Goal: Task Accomplishment & Management: Complete application form

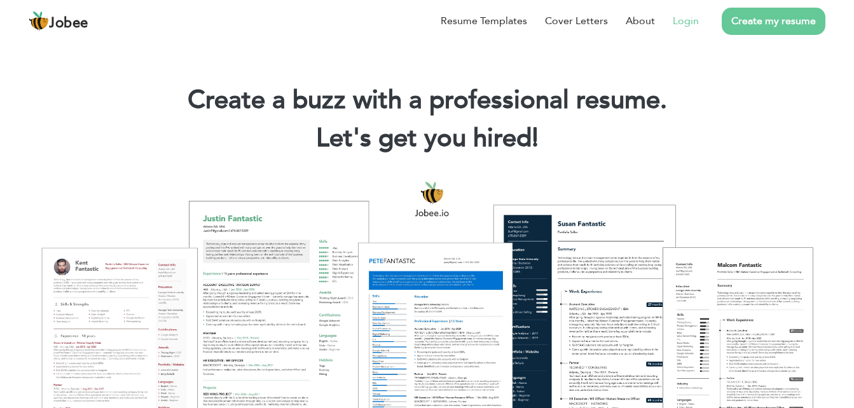
click at [687, 24] on link "Login" at bounding box center [686, 20] width 26 height 15
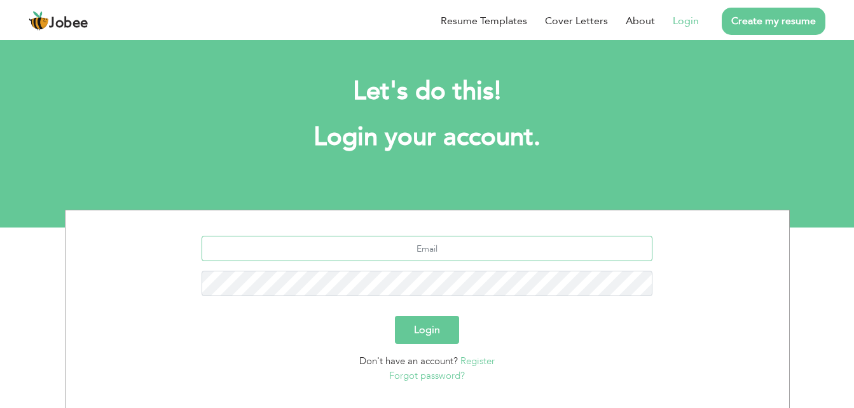
click at [537, 247] on input "text" at bounding box center [427, 248] width 451 height 25
type input "asifuos9@gmail.com"
click at [434, 331] on button "Login" at bounding box center [427, 330] width 64 height 28
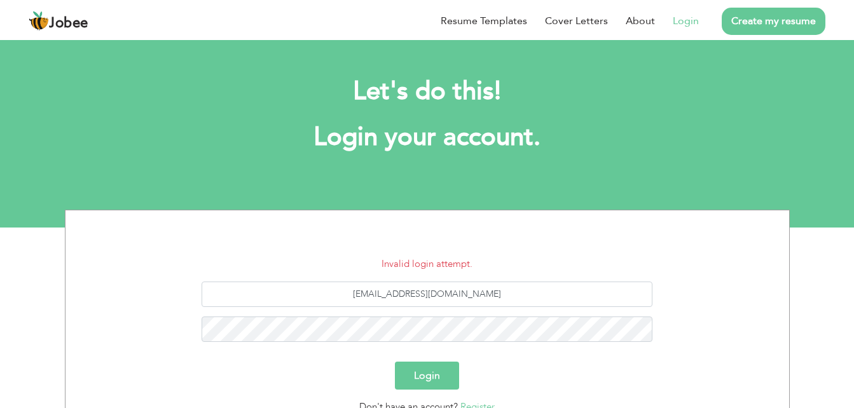
click at [425, 368] on button "Login" at bounding box center [427, 376] width 64 height 28
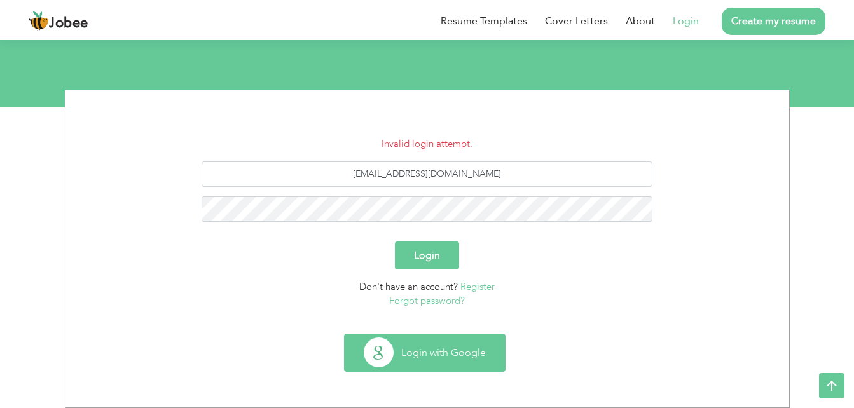
click at [429, 348] on button "Login with Google" at bounding box center [425, 352] width 160 height 37
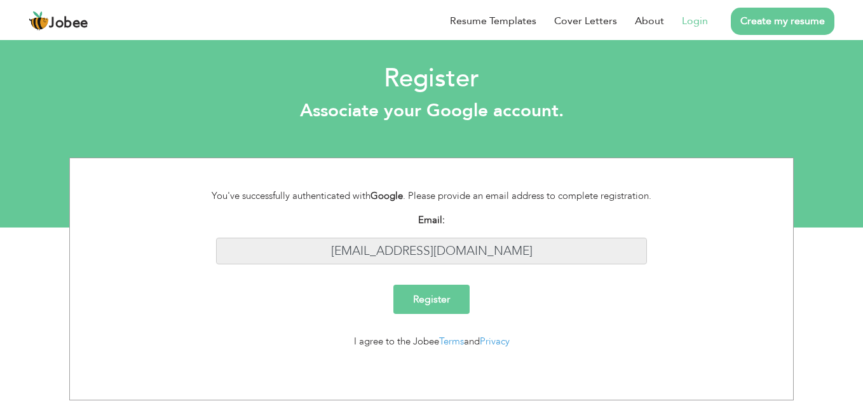
click at [496, 254] on input "[EMAIL_ADDRESS][DOMAIN_NAME]" at bounding box center [432, 251] width 432 height 27
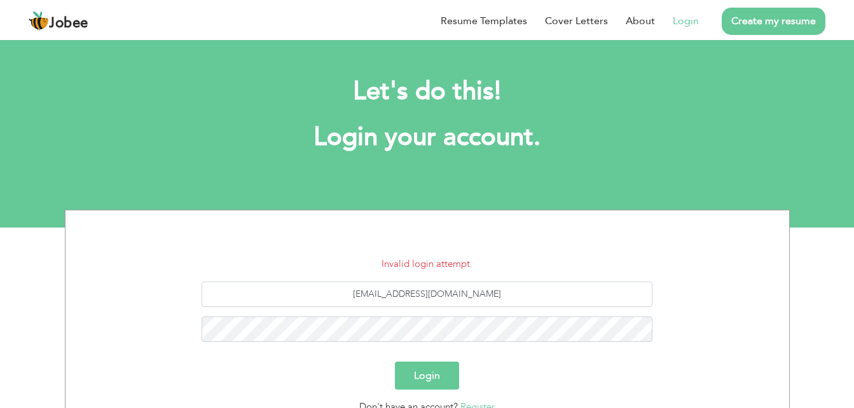
scroll to position [120, 0]
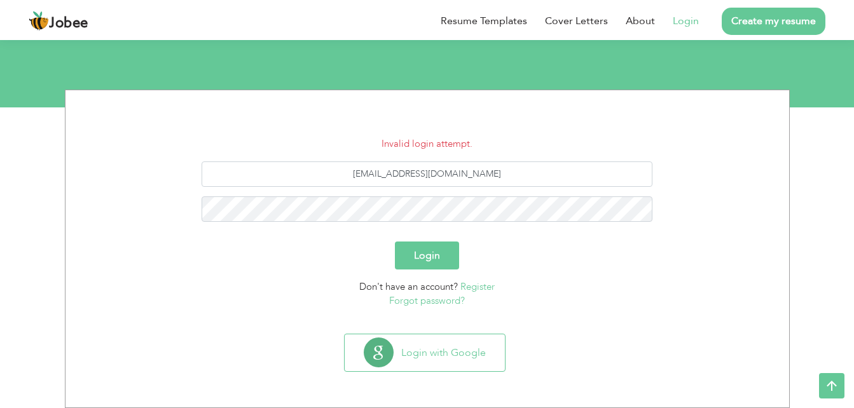
click at [427, 304] on link "Forgot password?" at bounding box center [427, 300] width 76 height 13
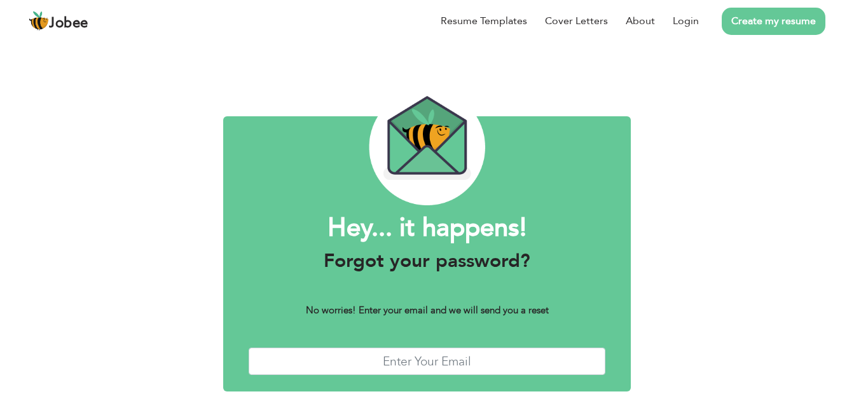
scroll to position [49, 0]
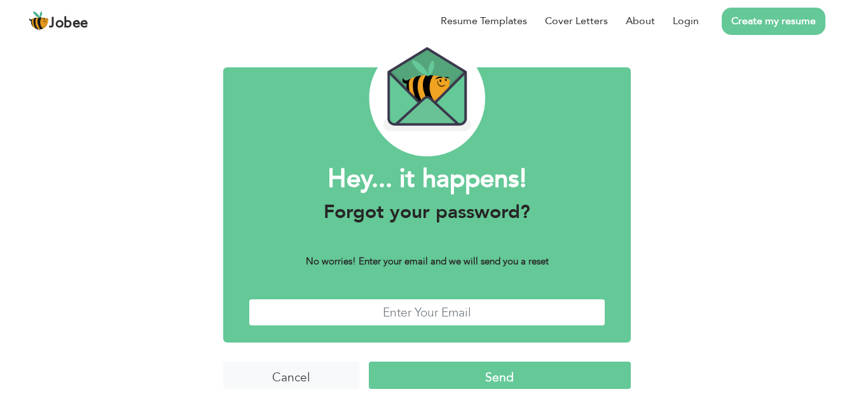
drag, startPoint x: 0, startPoint y: 0, endPoint x: 427, endPoint y: 304, distance: 524.3
click at [427, 304] on input "text" at bounding box center [427, 312] width 357 height 27
type input "[EMAIL_ADDRESS][DOMAIN_NAME]"
click at [425, 373] on input "Send" at bounding box center [500, 375] width 263 height 27
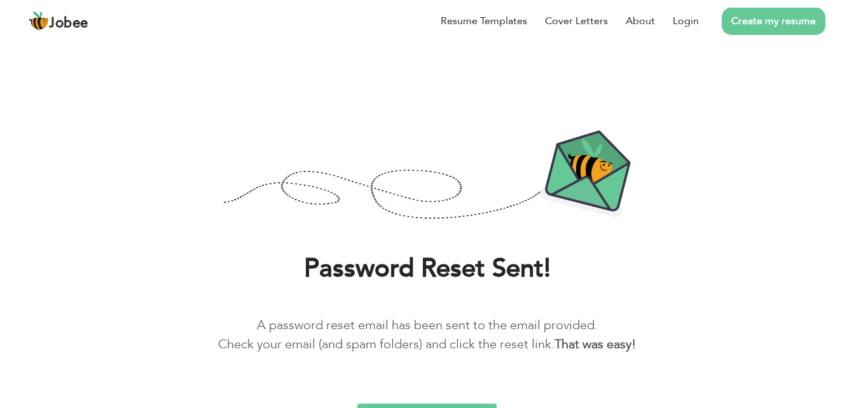
scroll to position [23, 0]
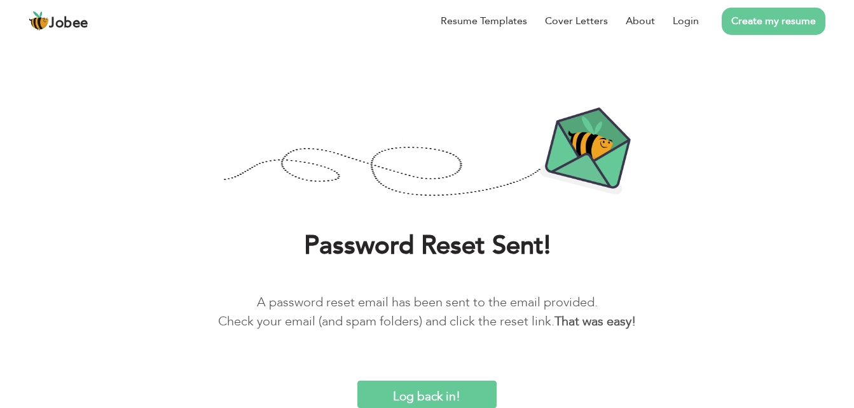
click at [406, 382] on input "Log back in!" at bounding box center [426, 394] width 139 height 27
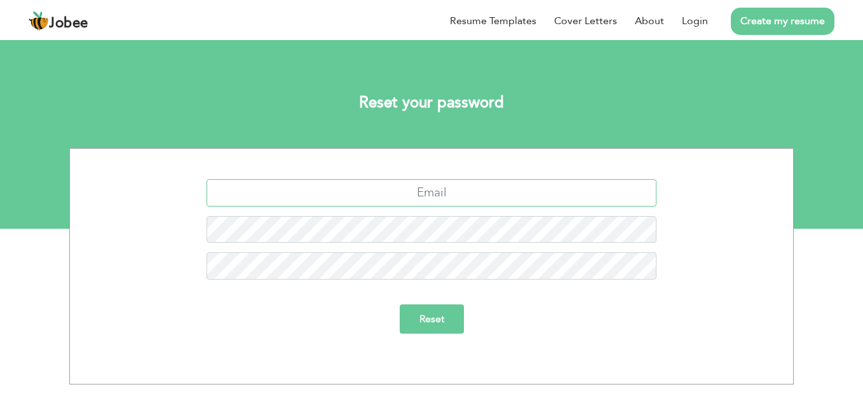
click at [484, 192] on input "text" at bounding box center [432, 192] width 451 height 27
type input "[EMAIL_ADDRESS][DOMAIN_NAME]"
click at [433, 320] on input "Reset" at bounding box center [432, 319] width 64 height 29
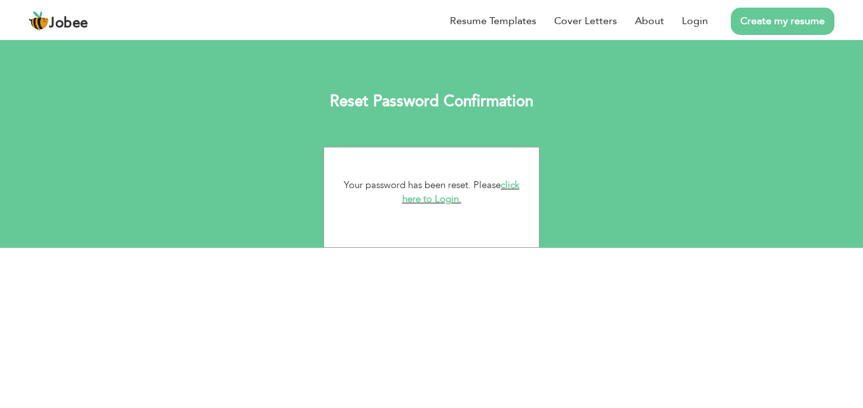
click at [514, 189] on link "click here to Login." at bounding box center [461, 192] width 118 height 27
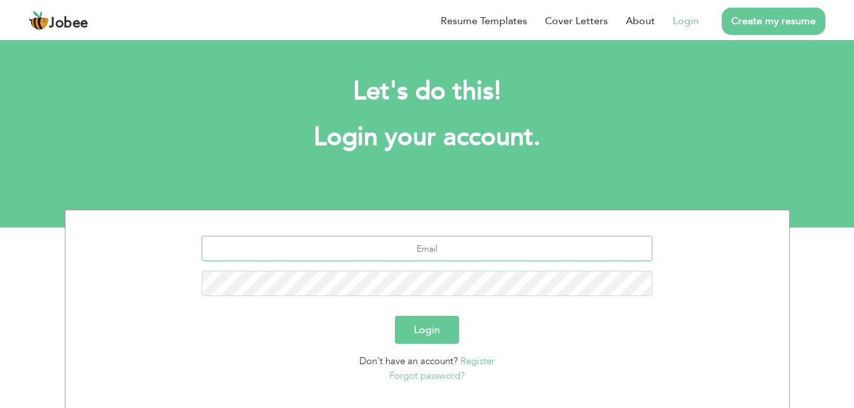
click at [474, 249] on input "text" at bounding box center [427, 248] width 451 height 25
type input "[EMAIL_ADDRESS][DOMAIN_NAME]"
click at [444, 338] on button "Login" at bounding box center [427, 330] width 64 height 28
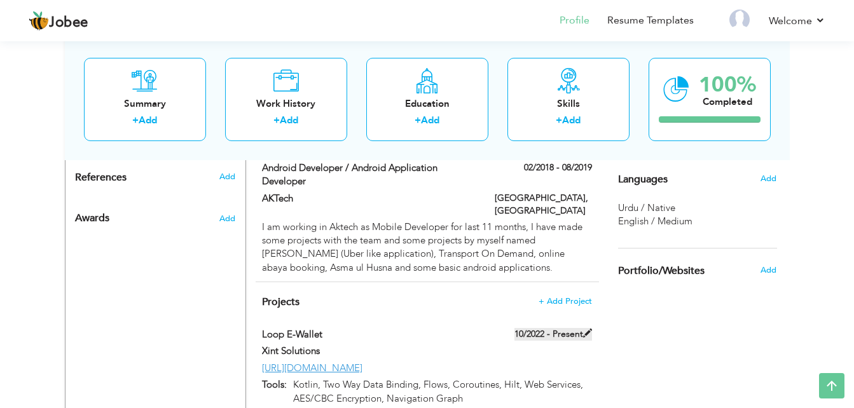
scroll to position [696, 0]
click at [570, 298] on span "+ Add Project" at bounding box center [565, 302] width 54 height 9
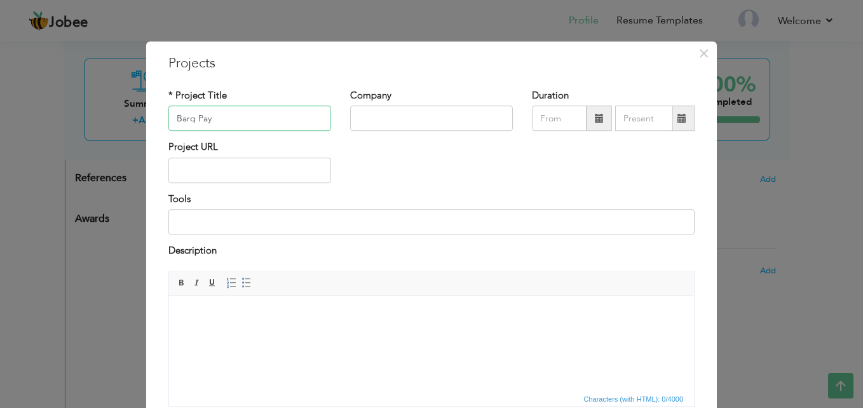
type input "Barq Pay"
click at [458, 114] on input "text" at bounding box center [431, 118] width 163 height 25
type input "MYTM"
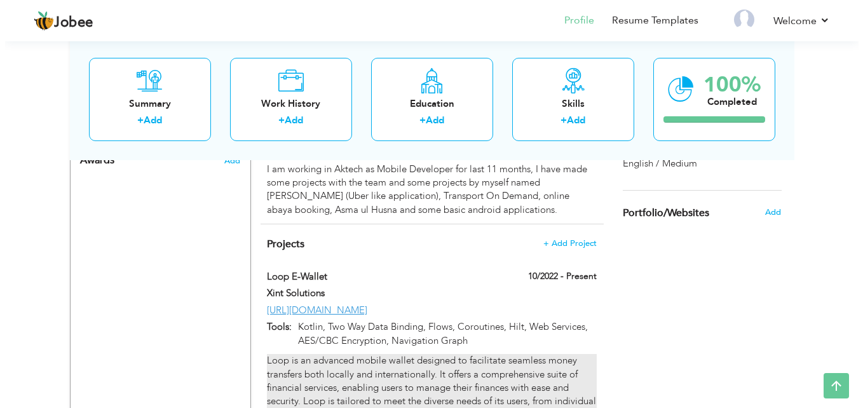
scroll to position [753, 0]
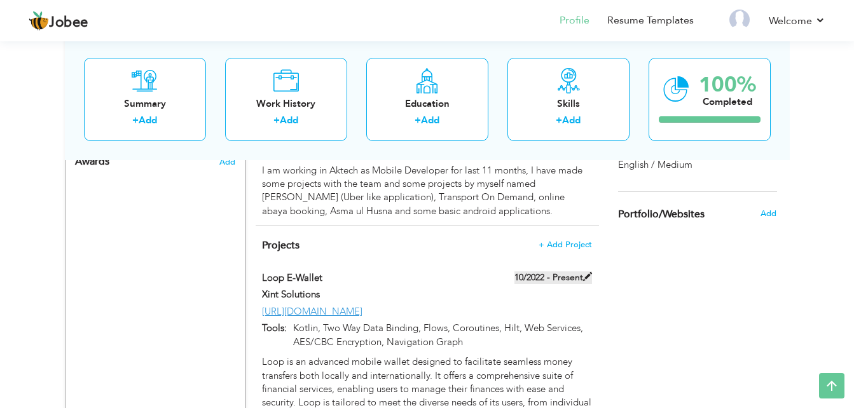
click at [575, 272] on label "10/2022 - Present" at bounding box center [553, 278] width 78 height 13
type input "Loop E-Wallet"
type input "Xint Solutions"
type input "10/2022"
type input "[URL][DOMAIN_NAME]"
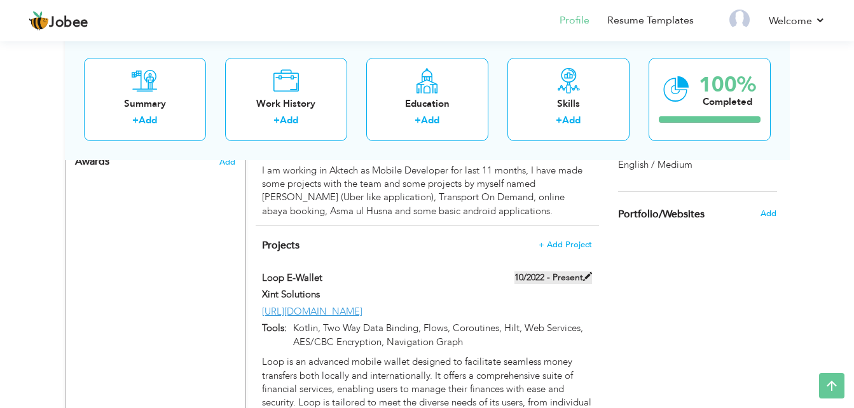
type input "Kotlin, Two Way Data Binding, Flows, Coroutines, Hilt, Web Services, AES/CBC En…"
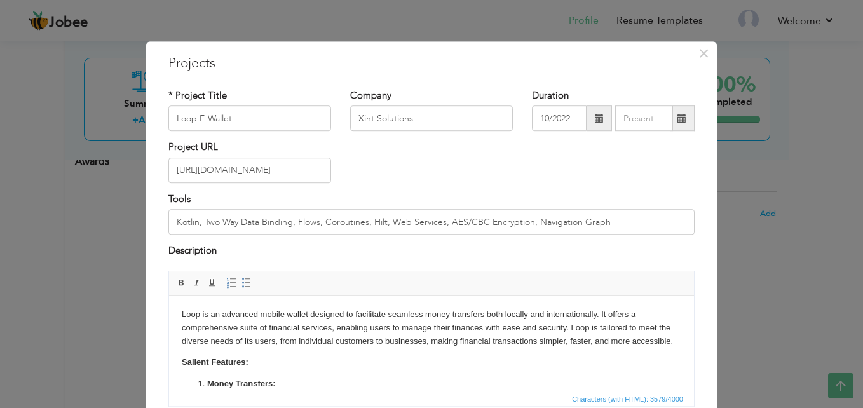
click at [680, 115] on span at bounding box center [682, 118] width 9 height 9
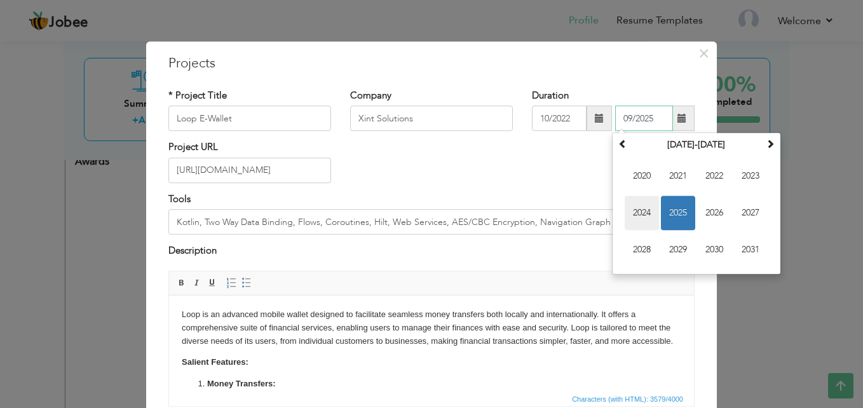
click at [640, 217] on span "2024" at bounding box center [642, 213] width 34 height 34
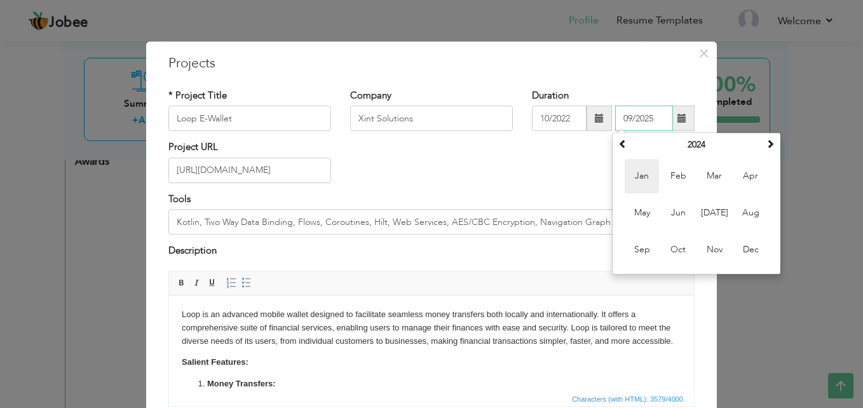
click at [643, 188] on span "Jan" at bounding box center [642, 177] width 34 height 34
type input "01/2024"
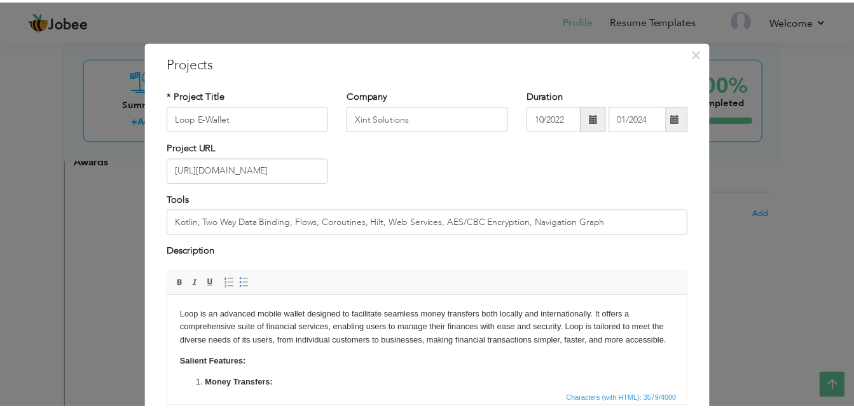
scroll to position [102, 0]
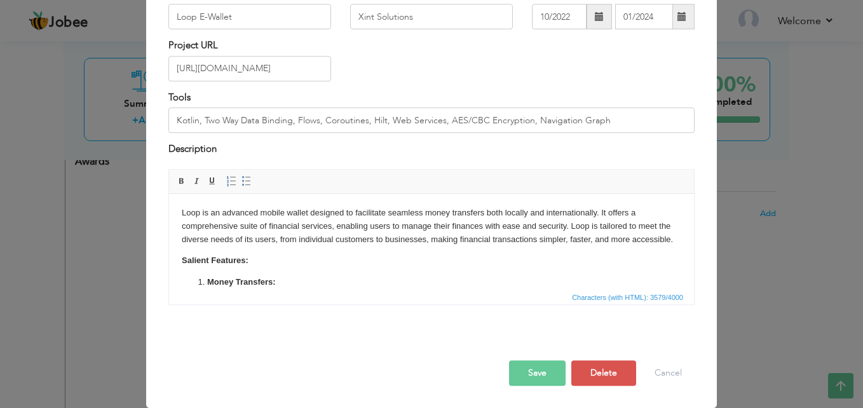
click at [528, 375] on button "Save" at bounding box center [537, 373] width 57 height 25
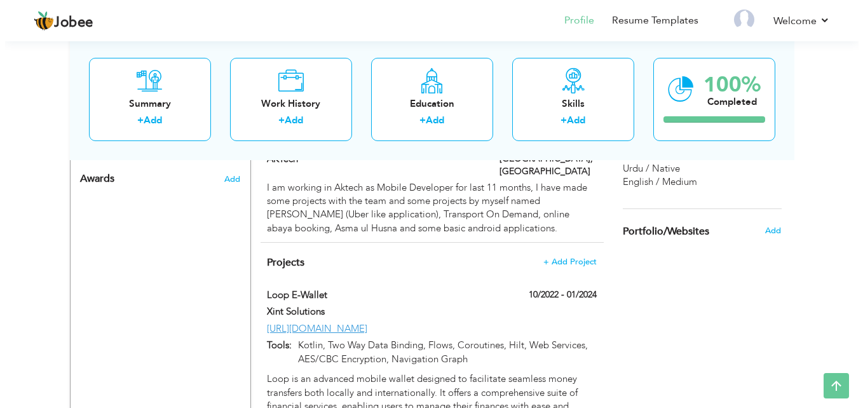
scroll to position [737, 0]
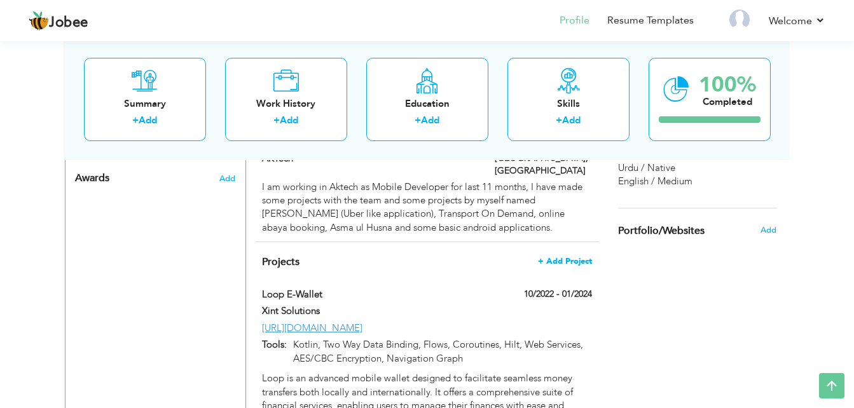
click at [557, 257] on span "+ Add Project" at bounding box center [565, 261] width 54 height 9
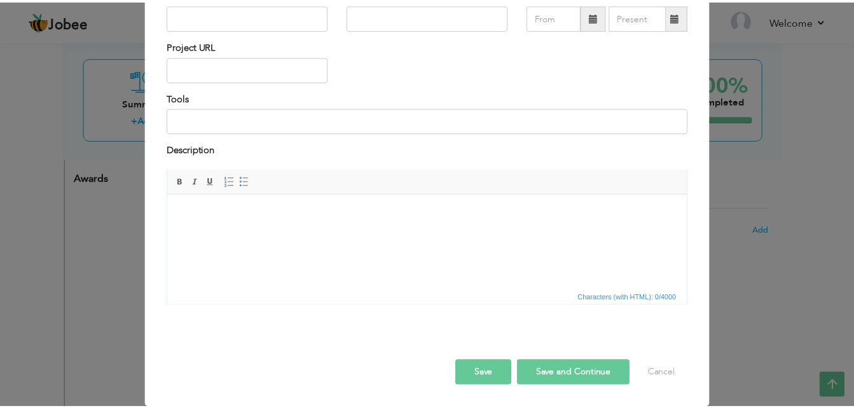
scroll to position [0, 0]
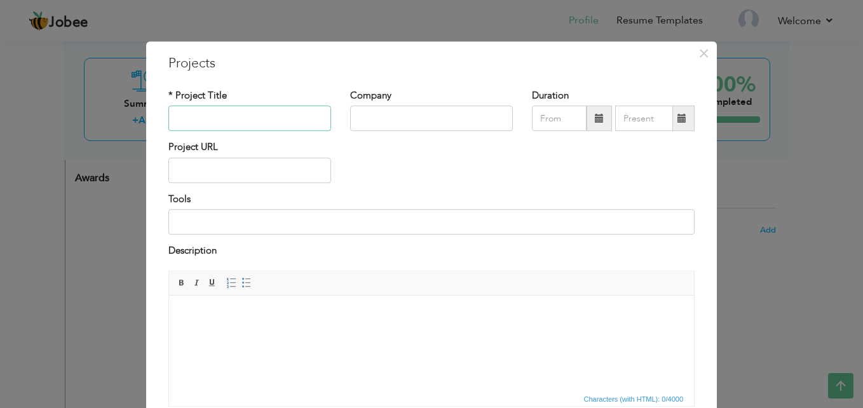
click at [271, 120] on input "text" at bounding box center [249, 118] width 163 height 25
type input "Barq Pay"
type input "MYTM"
type input "09/2025"
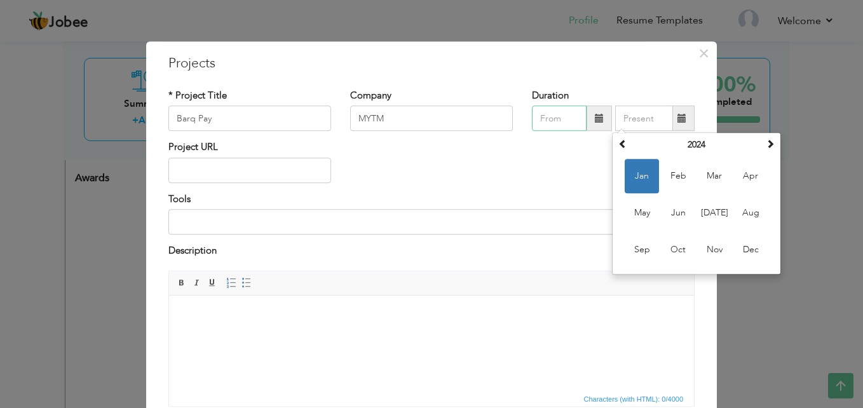
type input "09/2025"
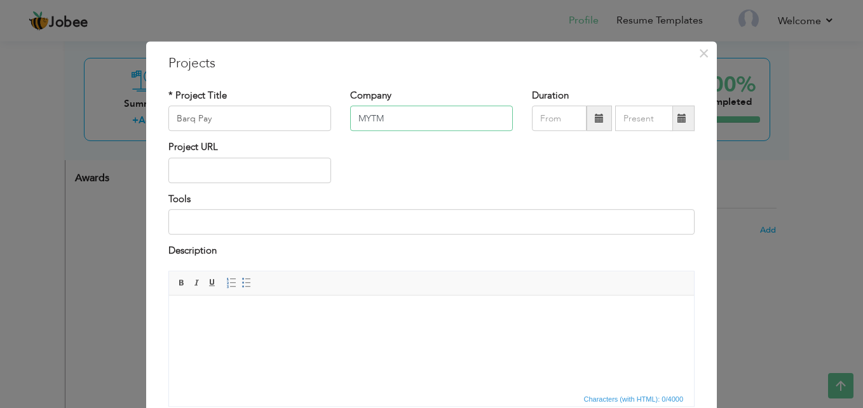
click at [368, 117] on input "MYTM" at bounding box center [431, 118] width 163 height 25
type input "Xint"
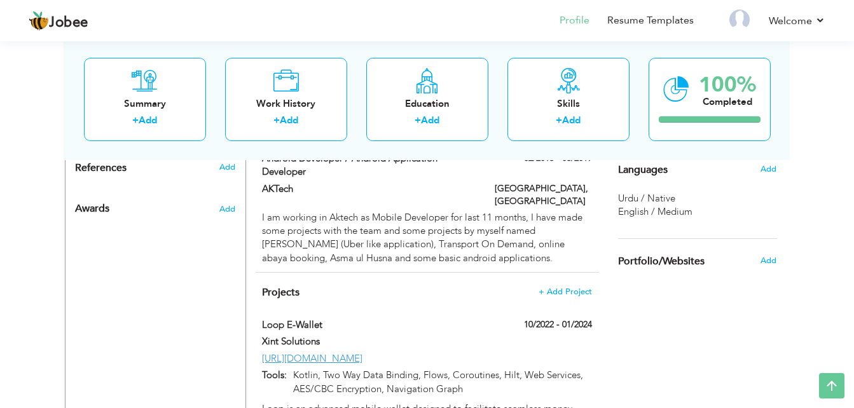
scroll to position [706, 0]
click at [553, 288] on span "+ Add Project" at bounding box center [565, 292] width 54 height 9
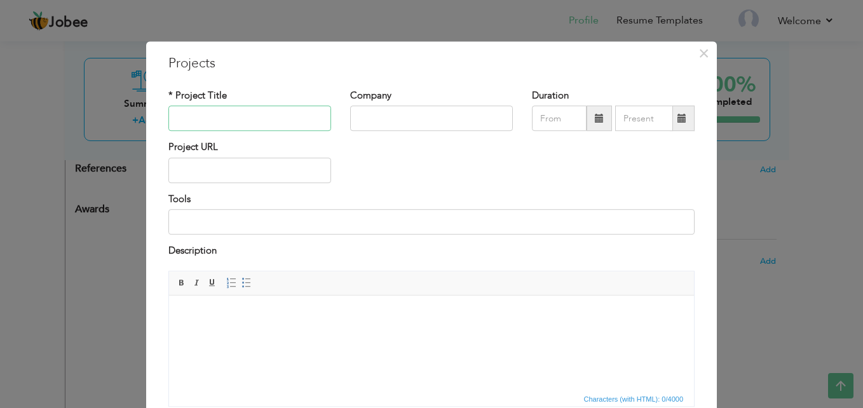
click at [246, 111] on input "text" at bounding box center [249, 118] width 163 height 25
type input "Barq Pay"
type input "Xint"
type input "09/2025"
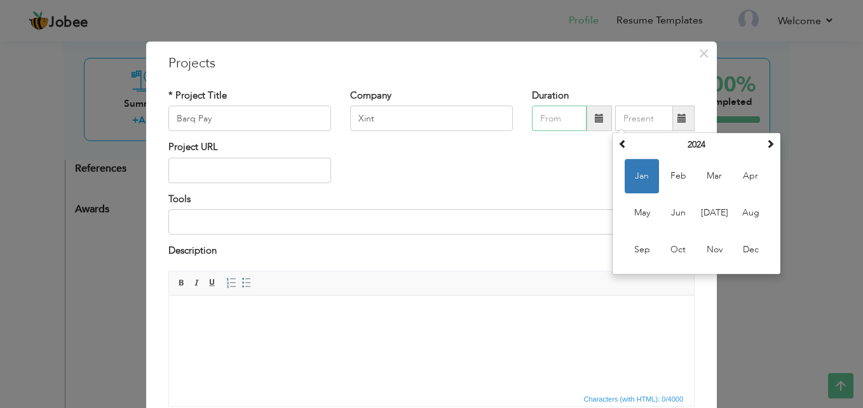
type input "09/2025"
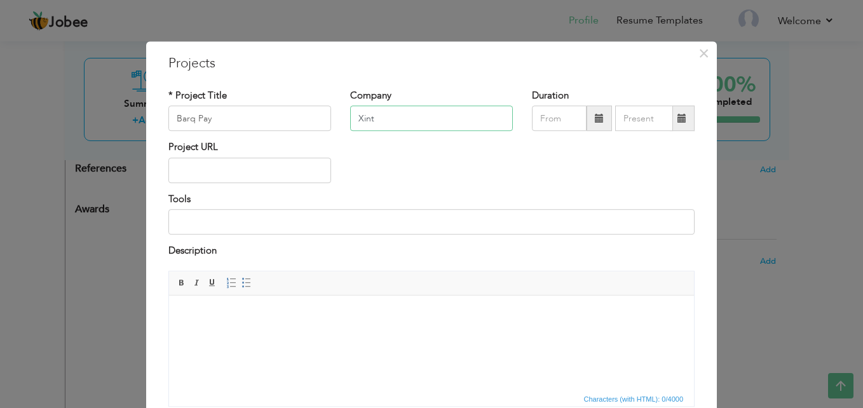
click at [392, 118] on input "Xint" at bounding box center [431, 118] width 163 height 25
type input "Xint Solutions"
click at [500, 17] on div "× Projects * Project Title Barq Pay Company Xint Solutions Duration Tools" at bounding box center [431, 204] width 863 height 408
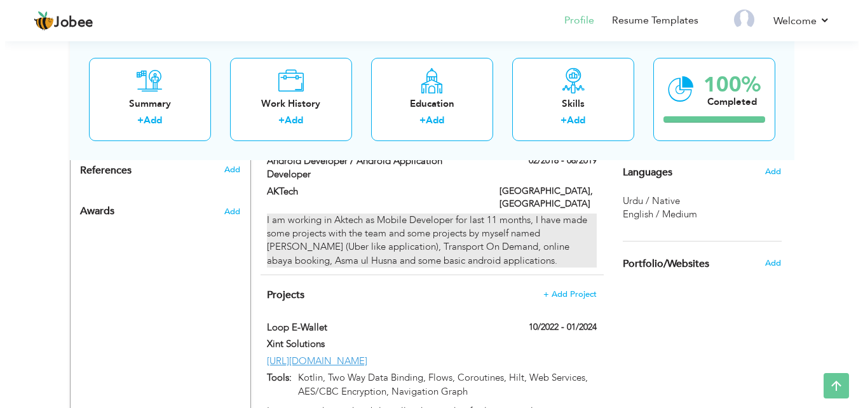
scroll to position [714, 0]
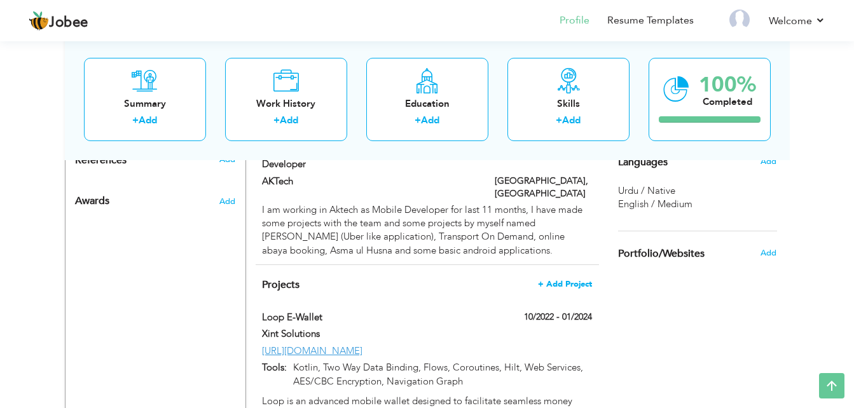
click at [568, 280] on span "+ Add Project" at bounding box center [565, 284] width 54 height 9
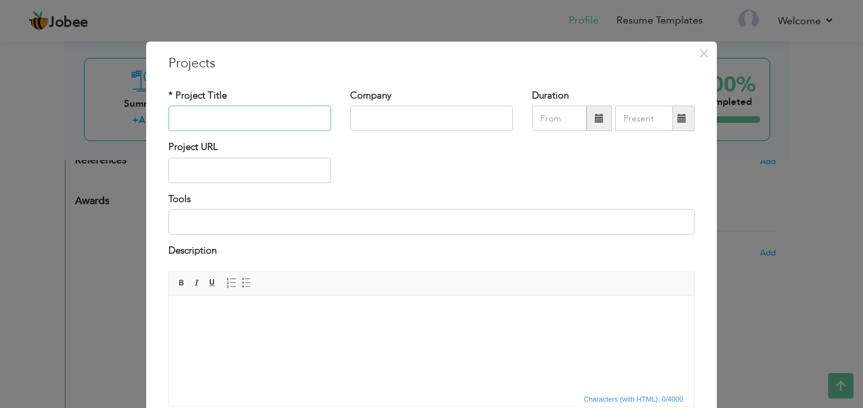
click at [301, 119] on input "text" at bounding box center [249, 118] width 163 height 25
type input "Barq Pay"
type input "Xint Solutions"
type input "09/2025"
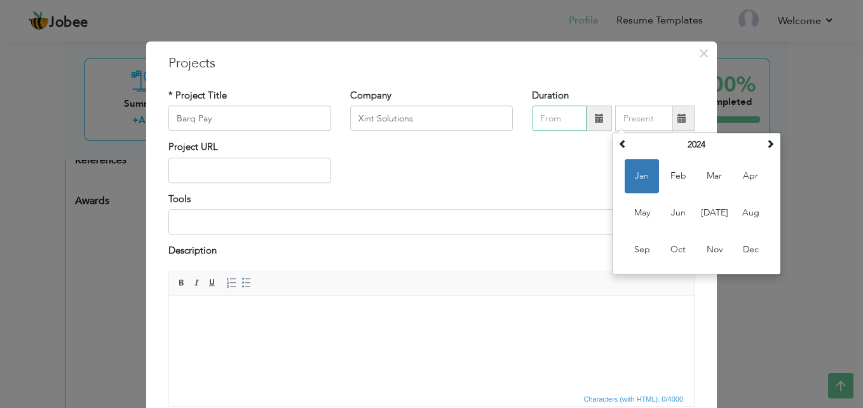
type input "09/2025"
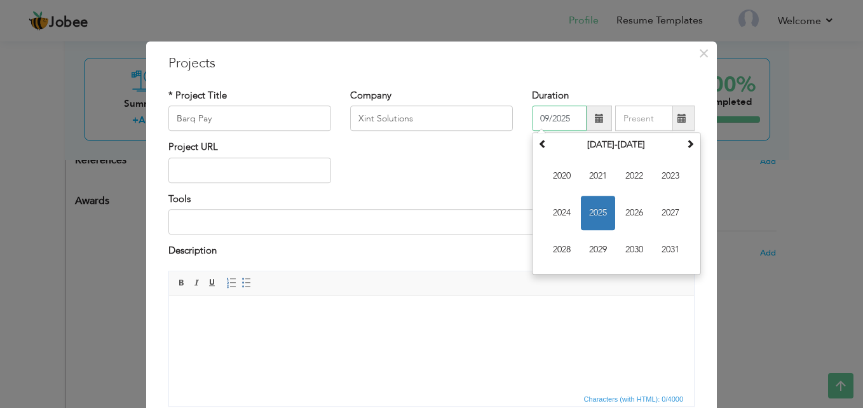
click at [550, 116] on input "09/2025" at bounding box center [559, 118] width 55 height 25
click at [564, 213] on span "2024" at bounding box center [562, 213] width 34 height 34
click at [599, 181] on span "Feb" at bounding box center [598, 177] width 34 height 34
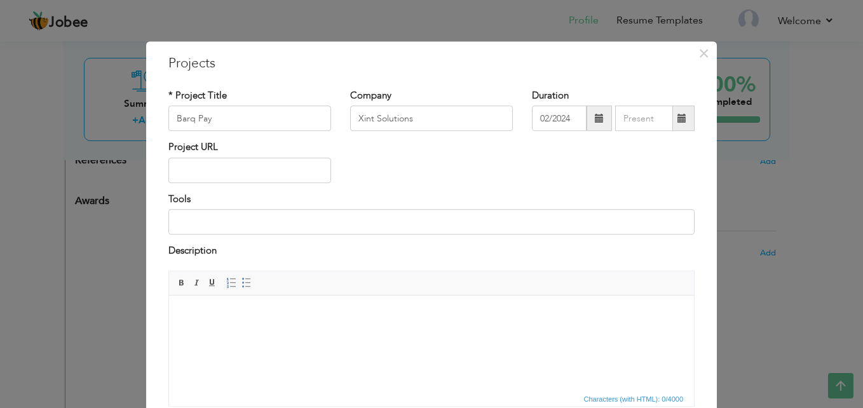
click at [595, 122] on span at bounding box center [599, 118] width 9 height 9
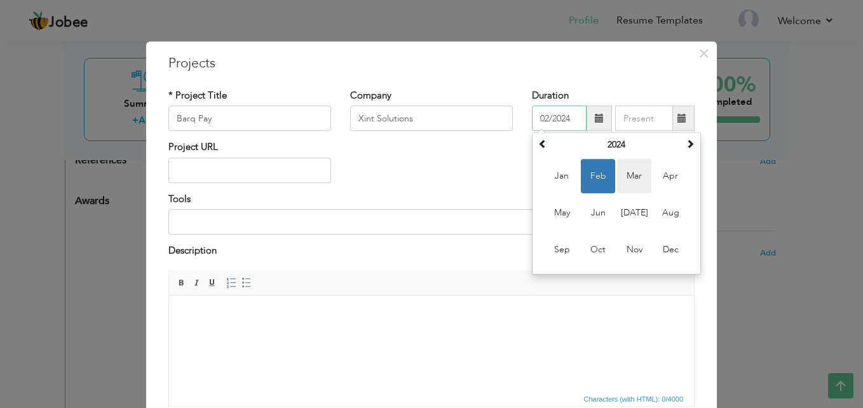
click at [619, 165] on span "Mar" at bounding box center [634, 177] width 34 height 34
type input "03/2024"
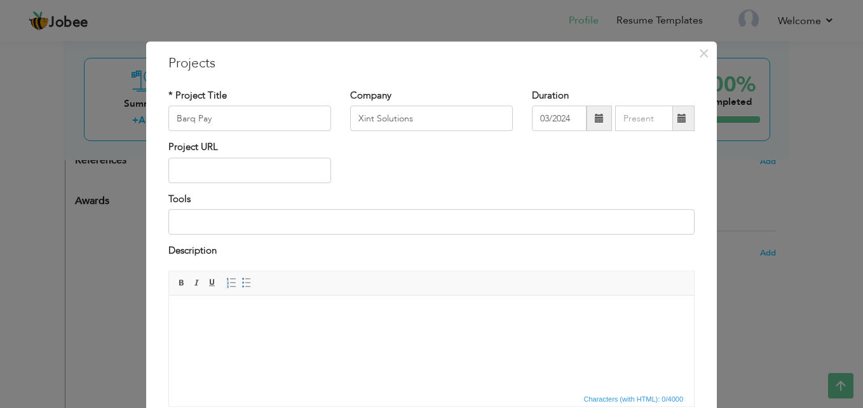
click at [678, 120] on span at bounding box center [682, 118] width 9 height 9
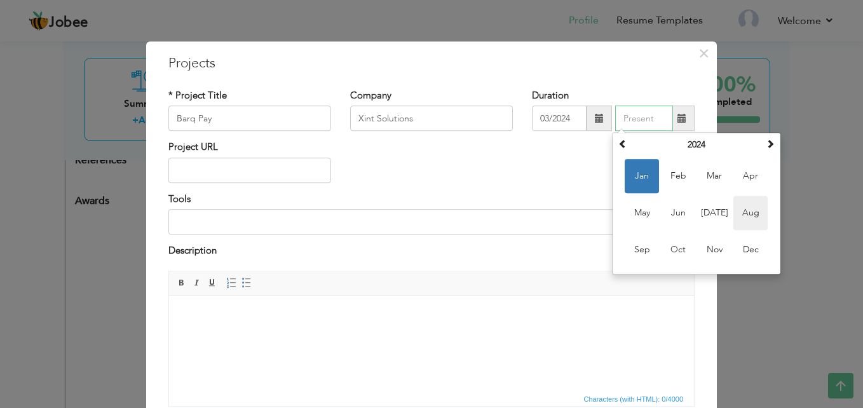
click at [738, 212] on span "Aug" at bounding box center [751, 213] width 34 height 34
type input "08/2024"
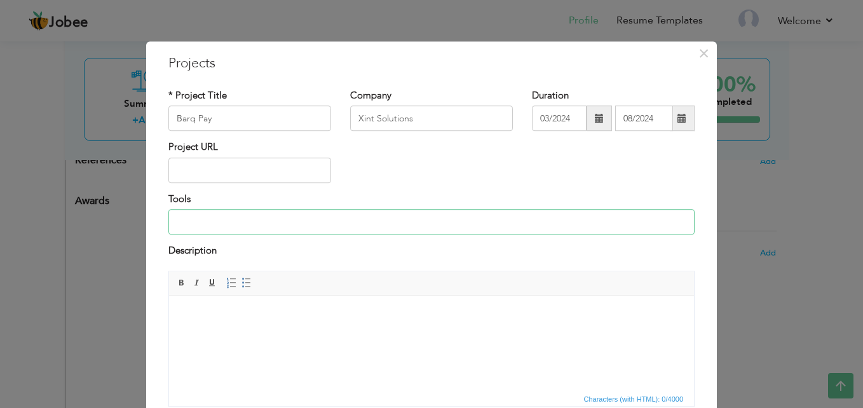
click at [361, 226] on input at bounding box center [431, 221] width 526 height 25
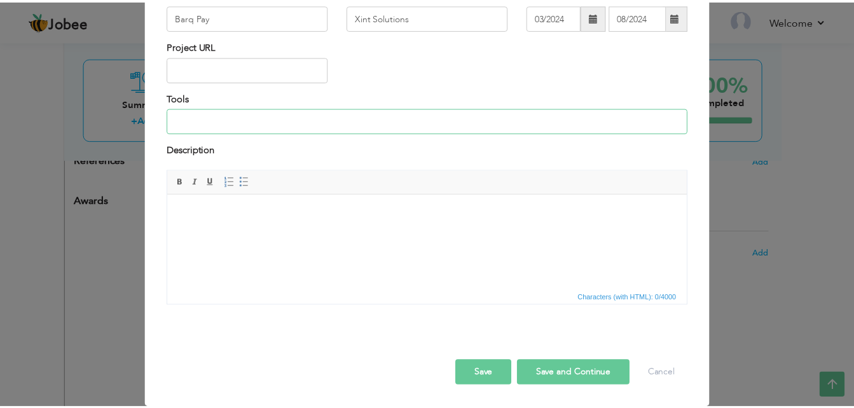
scroll to position [102, 0]
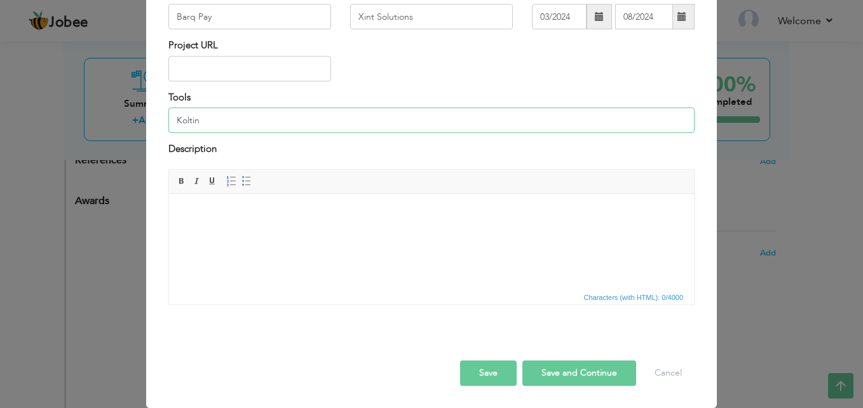
type input "Koltin"
click at [483, 368] on button "Save" at bounding box center [488, 373] width 57 height 25
